Goal: Task Accomplishment & Management: Use online tool/utility

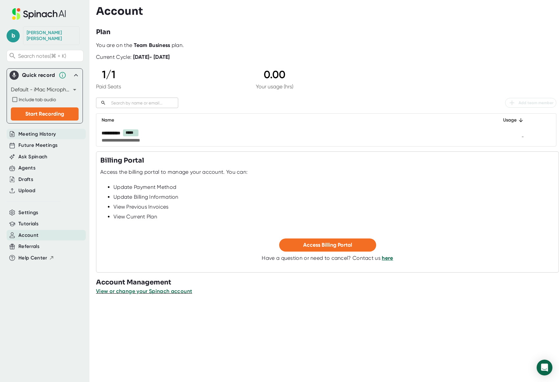
click at [25, 130] on span "Meeting History" at bounding box center [36, 134] width 37 height 8
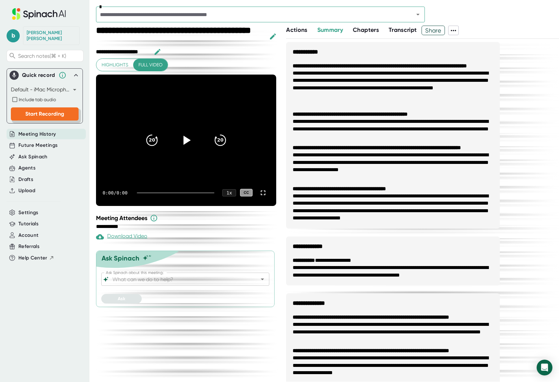
click at [52, 111] on span "Start Recording" at bounding box center [44, 114] width 39 height 6
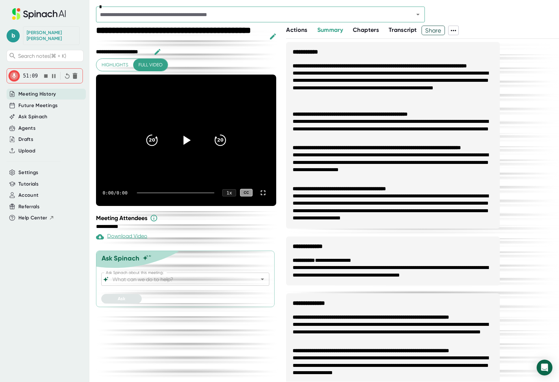
click at [55, 73] on icon "button" at bounding box center [53, 76] width 7 height 7
click at [46, 73] on icon "button" at bounding box center [45, 76] width 7 height 7
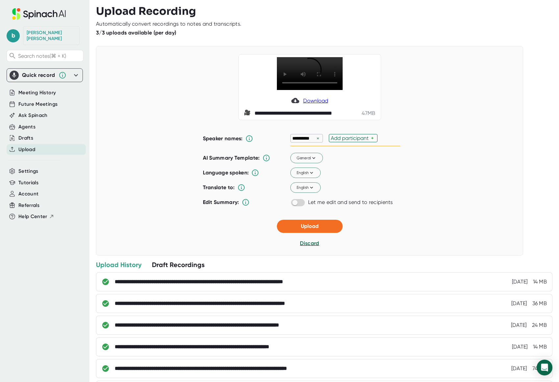
click at [304, 217] on div "**********" at bounding box center [309, 151] width 427 height 210
click at [305, 223] on button "Upload" at bounding box center [310, 226] width 66 height 13
